Goal: Information Seeking & Learning: Understand process/instructions

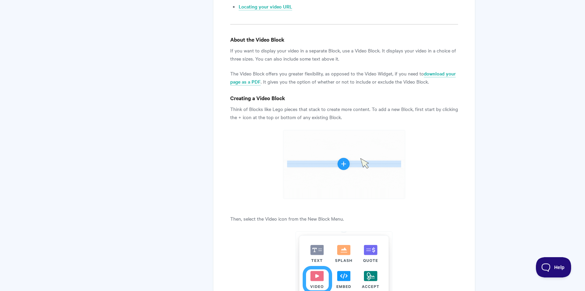
scroll to position [434, 0]
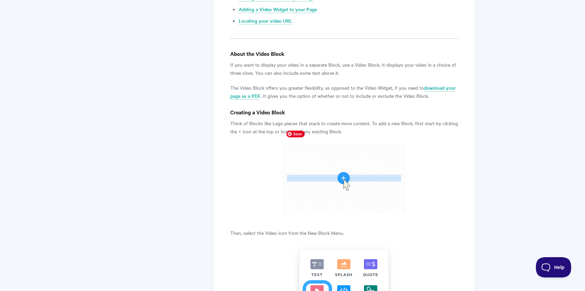
click at [347, 166] on img at bounding box center [344, 178] width 123 height 69
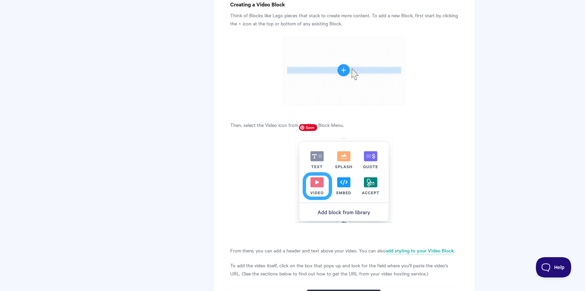
scroll to position [542, 0]
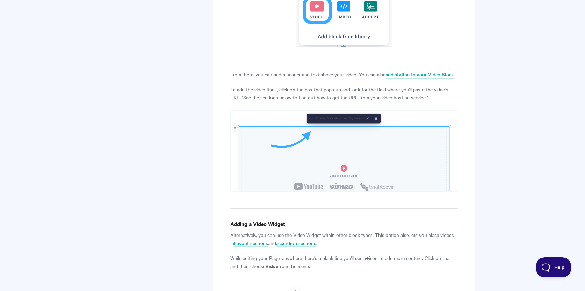
scroll to position [717, 0]
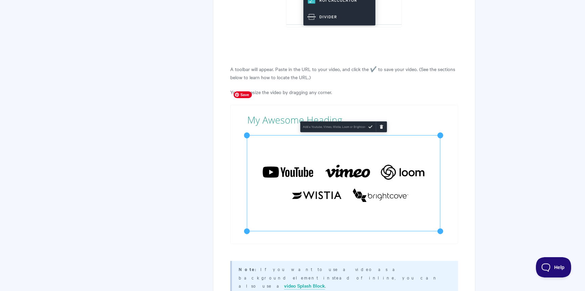
scroll to position [1160, 0]
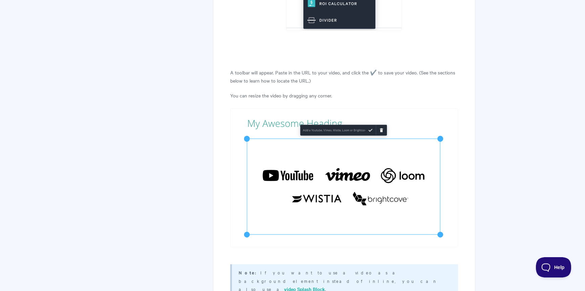
click at [191, 183] on div "Adding Videos to your Page Bring your Qwilr Page to life with a Video! Engage y…" at bounding box center [293, 212] width 366 height 2660
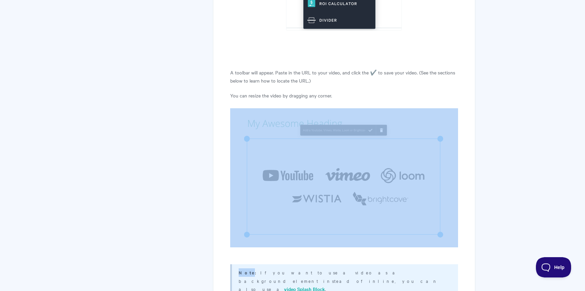
click at [191, 183] on div "Adding Videos to your Page Bring your Qwilr Page to life with a Video! Engage y…" at bounding box center [293, 212] width 366 height 2660
click at [207, 188] on section "Adding Videos to your Page Bring your Qwilr Page to life with a Video! Engage y…" at bounding box center [340, 208] width 272 height 2652
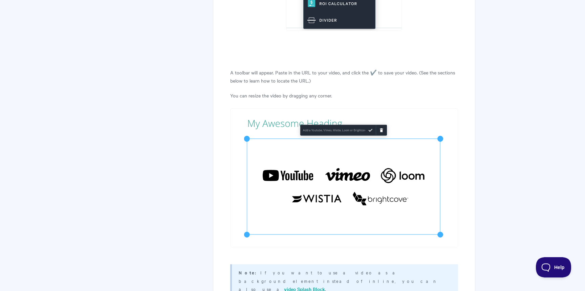
click at [208, 189] on section "Adding Videos to your Page Bring your Qwilr Page to life with a Video! Engage y…" at bounding box center [340, 208] width 272 height 2652
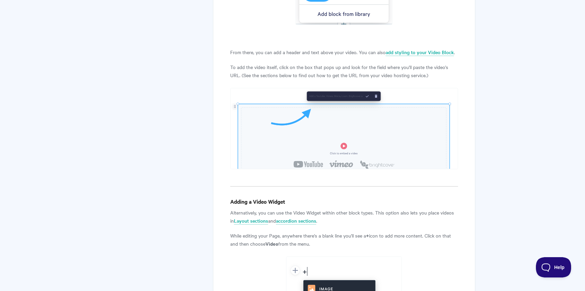
scroll to position [778, 0]
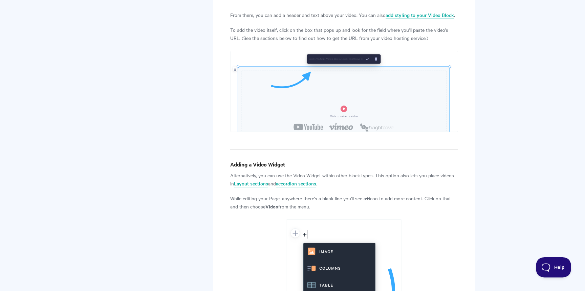
click at [314, 171] on p "Alternatively, you can use the Video Widget within other block types. This opti…" at bounding box center [344, 179] width 228 height 16
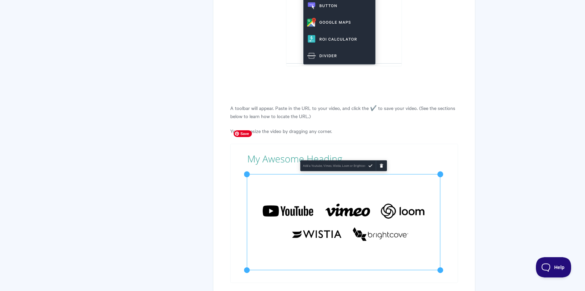
scroll to position [1124, 0]
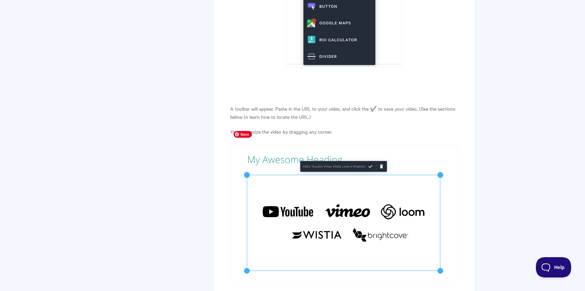
click at [314, 150] on img at bounding box center [344, 214] width 228 height 139
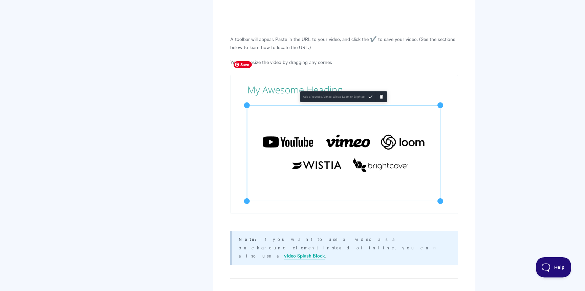
scroll to position [1194, 0]
click at [356, 75] on img at bounding box center [344, 144] width 228 height 139
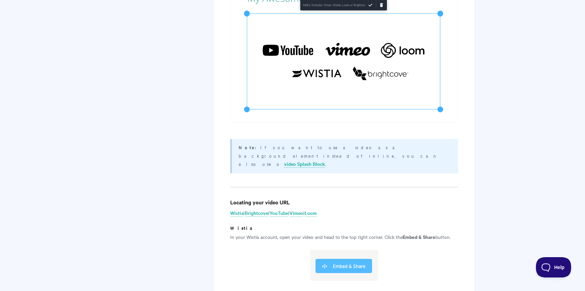
scroll to position [1311, 0]
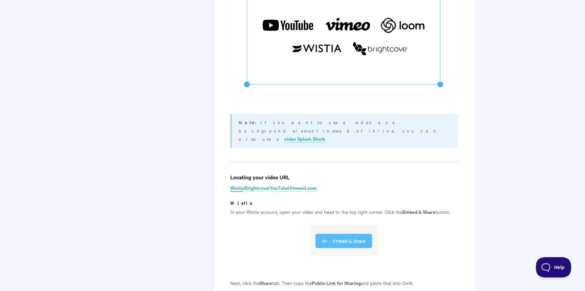
click at [237, 185] on link "Wistia" at bounding box center [236, 188] width 13 height 7
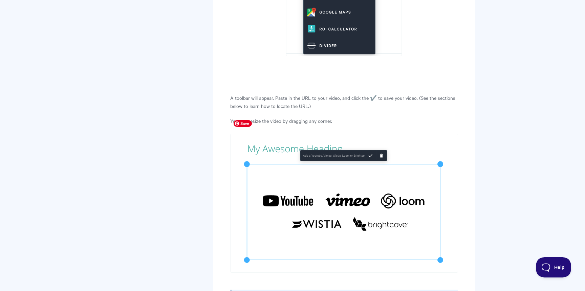
scroll to position [1058, 0]
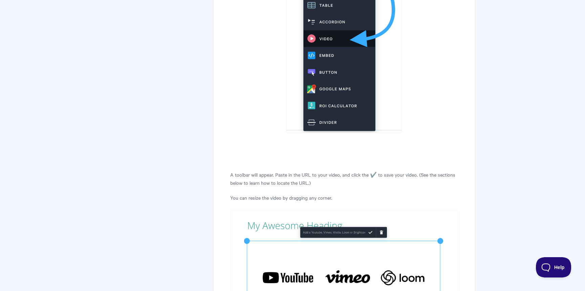
click at [348, 171] on p "A toolbar will appear. Paste in the URL to your video, and click the ✔️ to save…" at bounding box center [344, 179] width 228 height 16
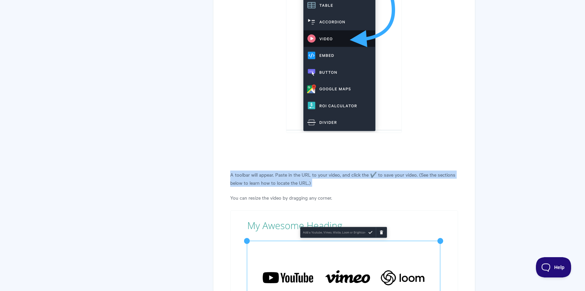
click at [348, 171] on p "A toolbar will appear. Paste in the URL to your video, and click the ✔️ to save…" at bounding box center [344, 179] width 228 height 16
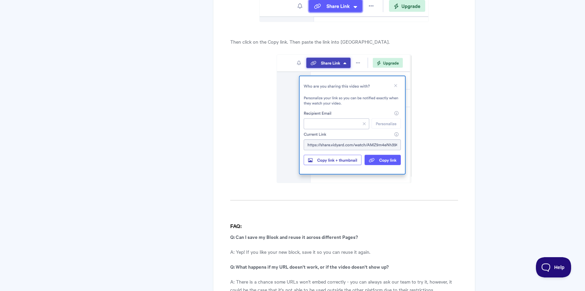
scroll to position [2410, 0]
